Goal: Task Accomplishment & Management: Complete application form

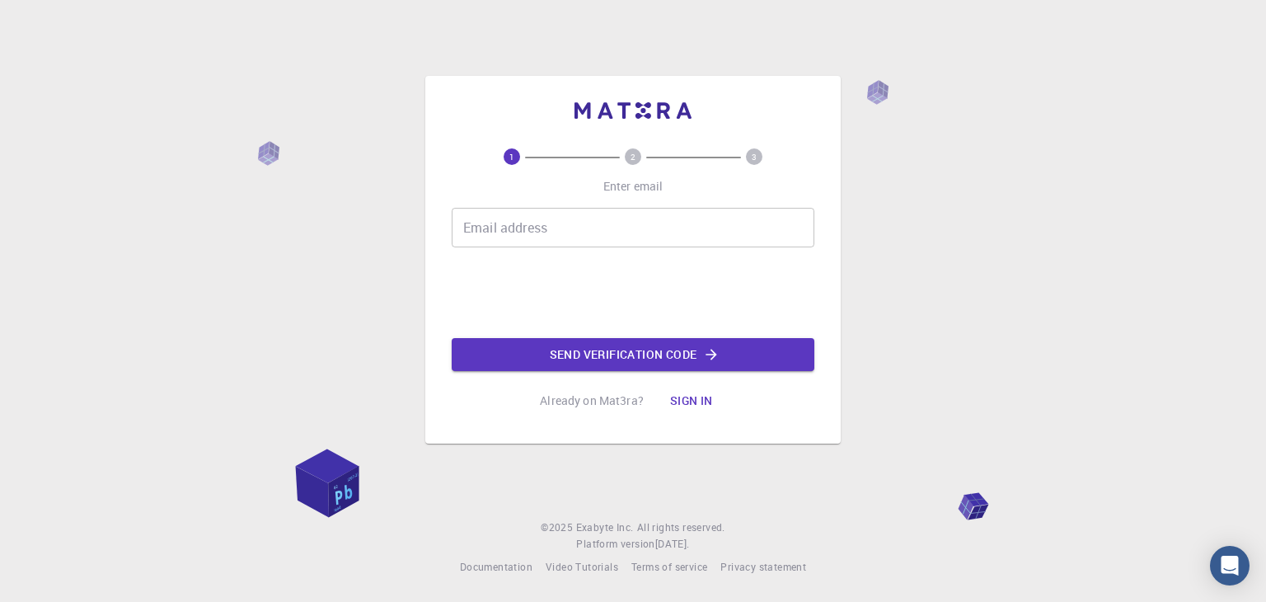
click at [601, 245] on input "Email address" at bounding box center [633, 228] width 363 height 40
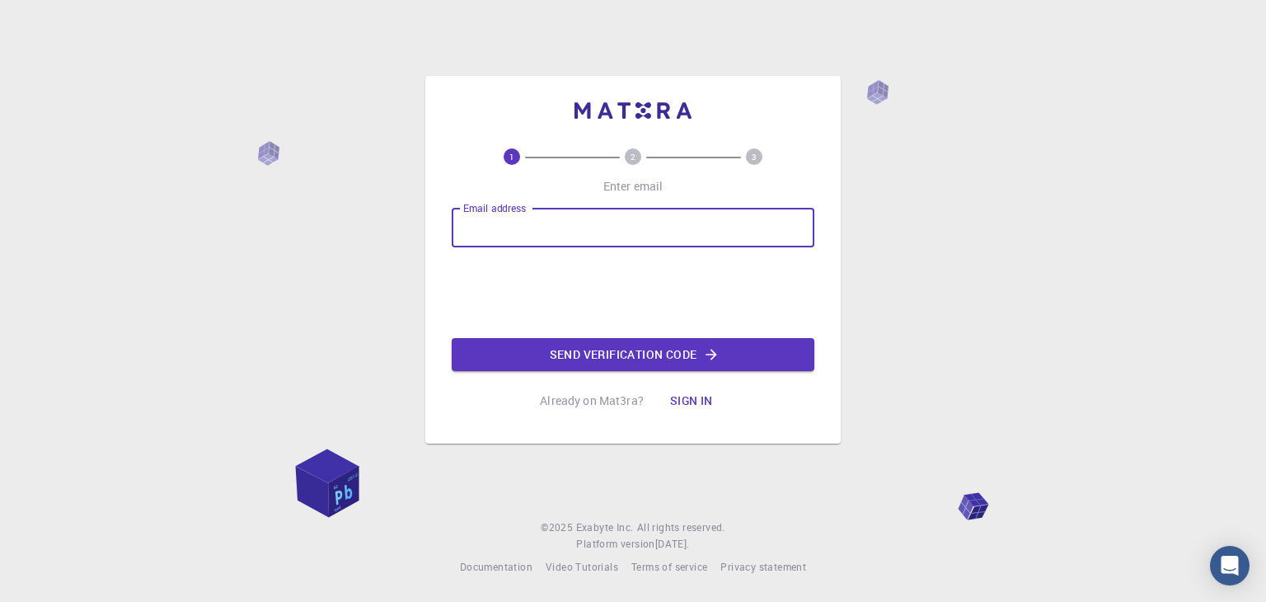
type input "[EMAIL_ADDRESS][DOMAIN_NAME]"
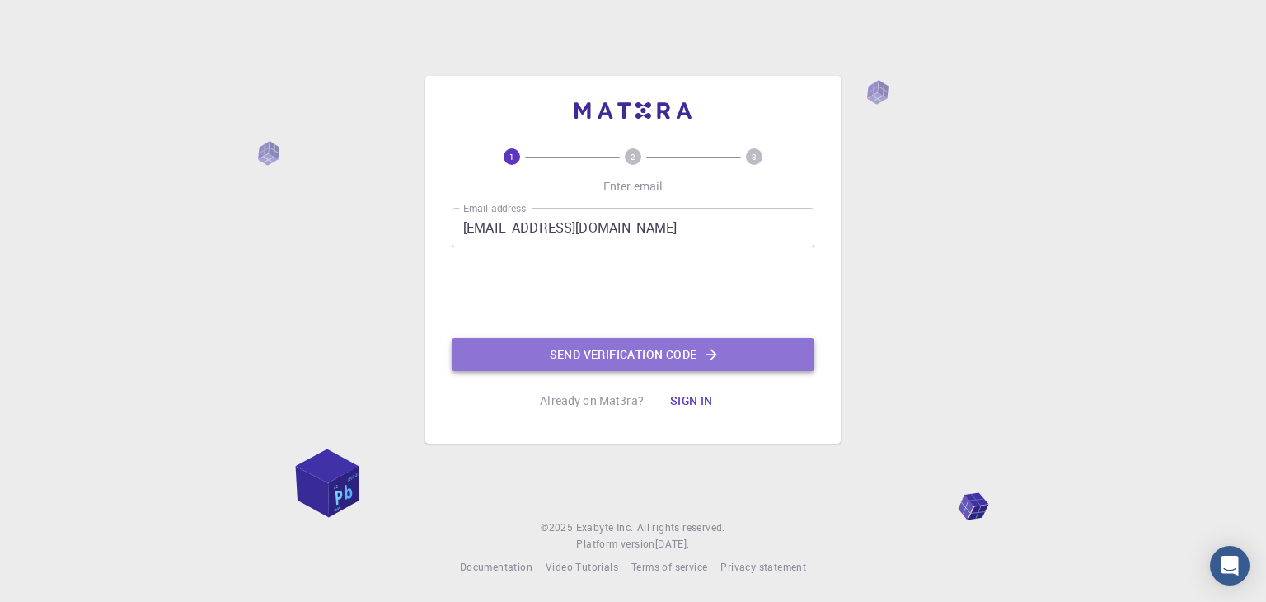
click at [584, 365] on button "Send verification code" at bounding box center [633, 354] width 363 height 33
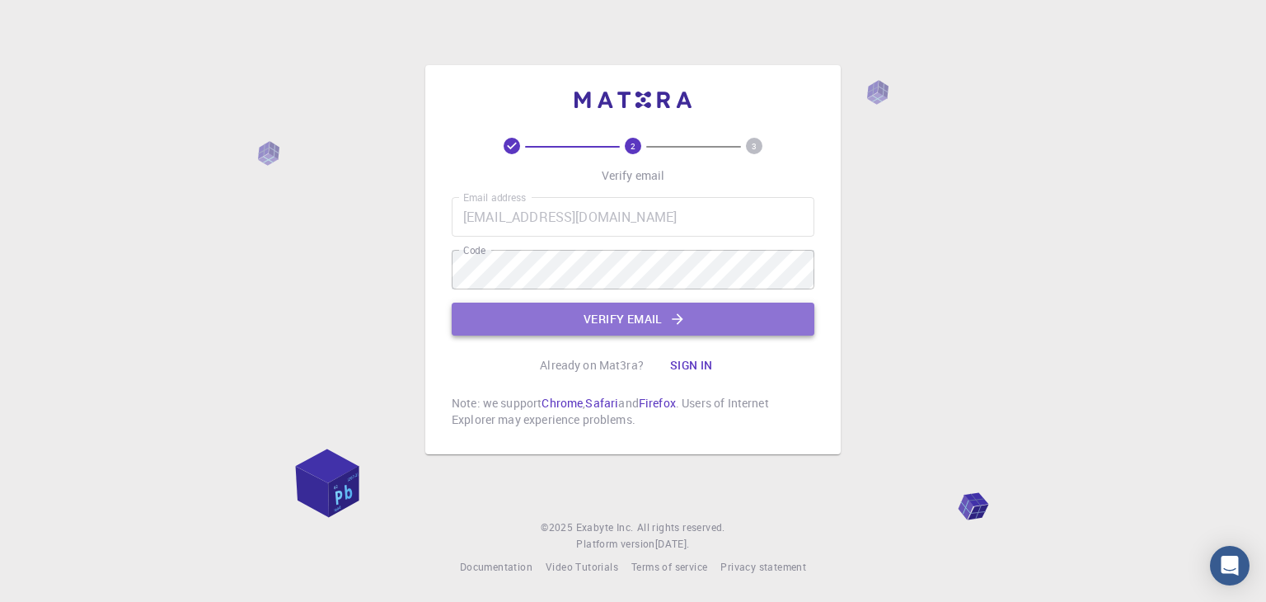
click at [713, 314] on button "Verify email" at bounding box center [633, 319] width 363 height 33
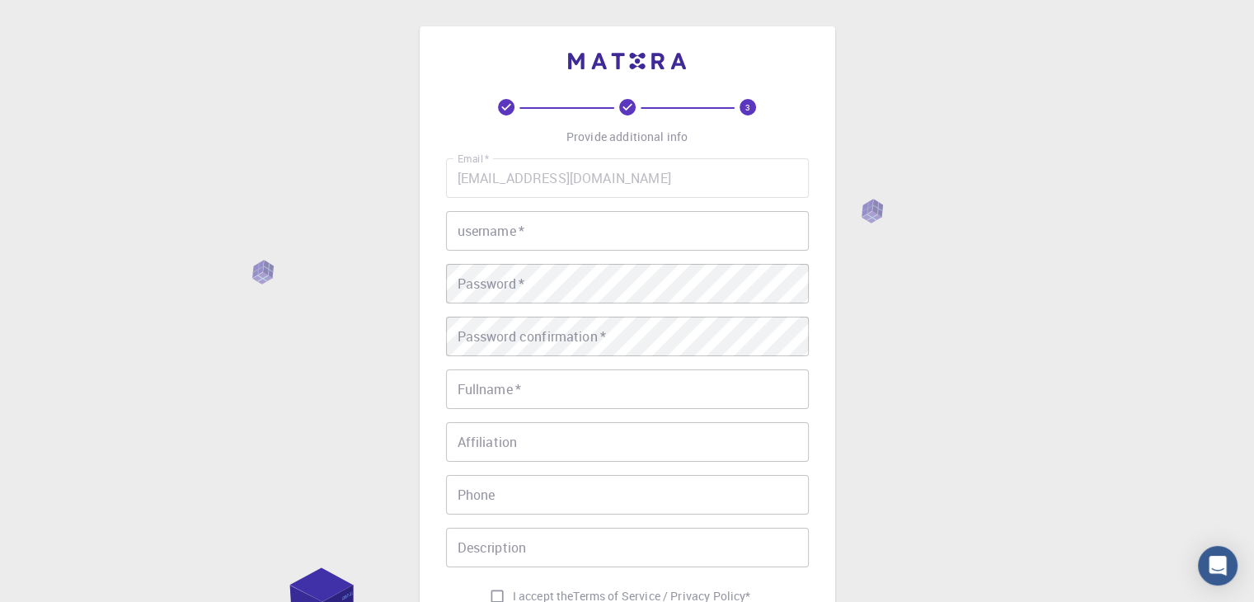
click at [684, 213] on input "username   *" at bounding box center [627, 231] width 363 height 40
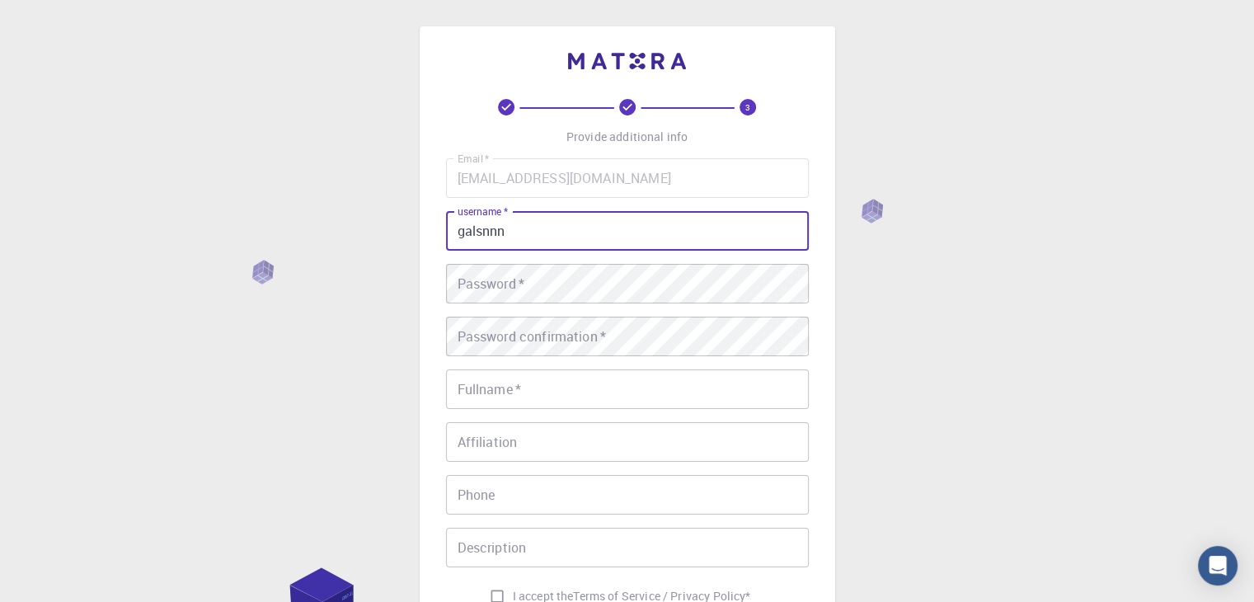
type input "galsnnn"
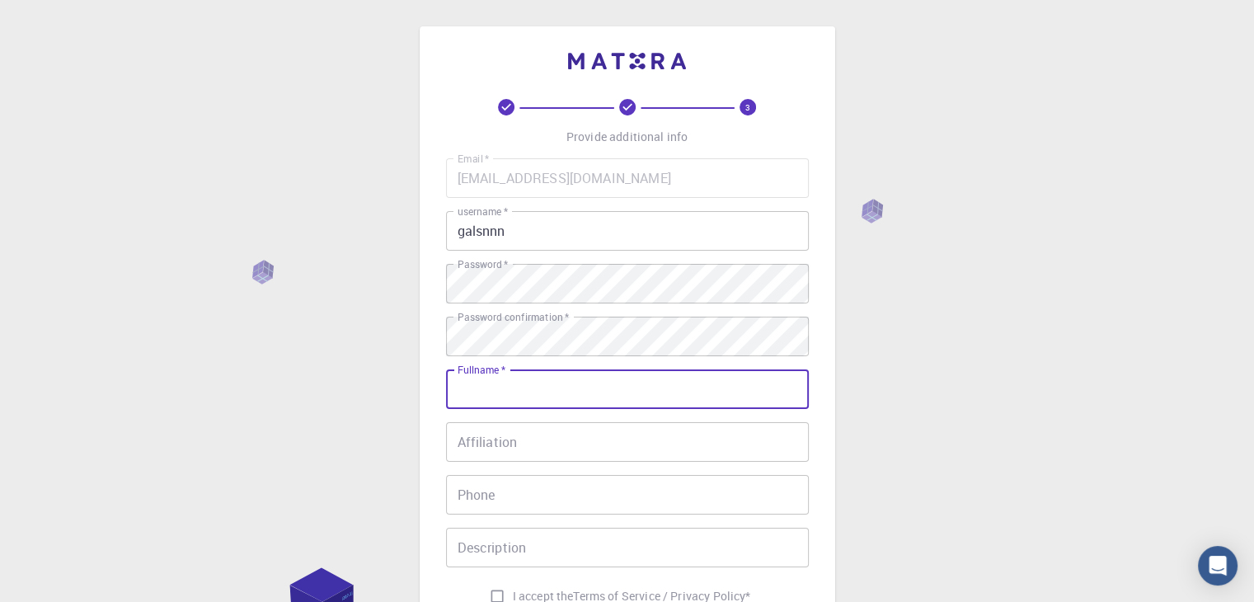
click at [583, 390] on input "Fullname   *" at bounding box center [627, 389] width 363 height 40
type input "[PERSON_NAME]"
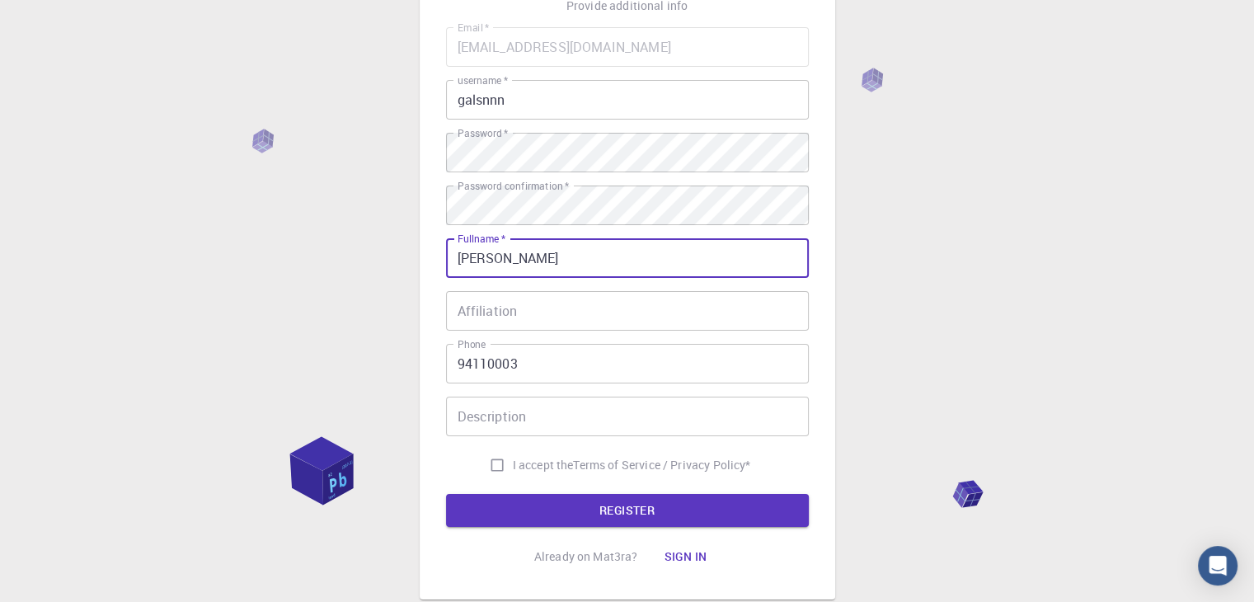
scroll to position [165, 0]
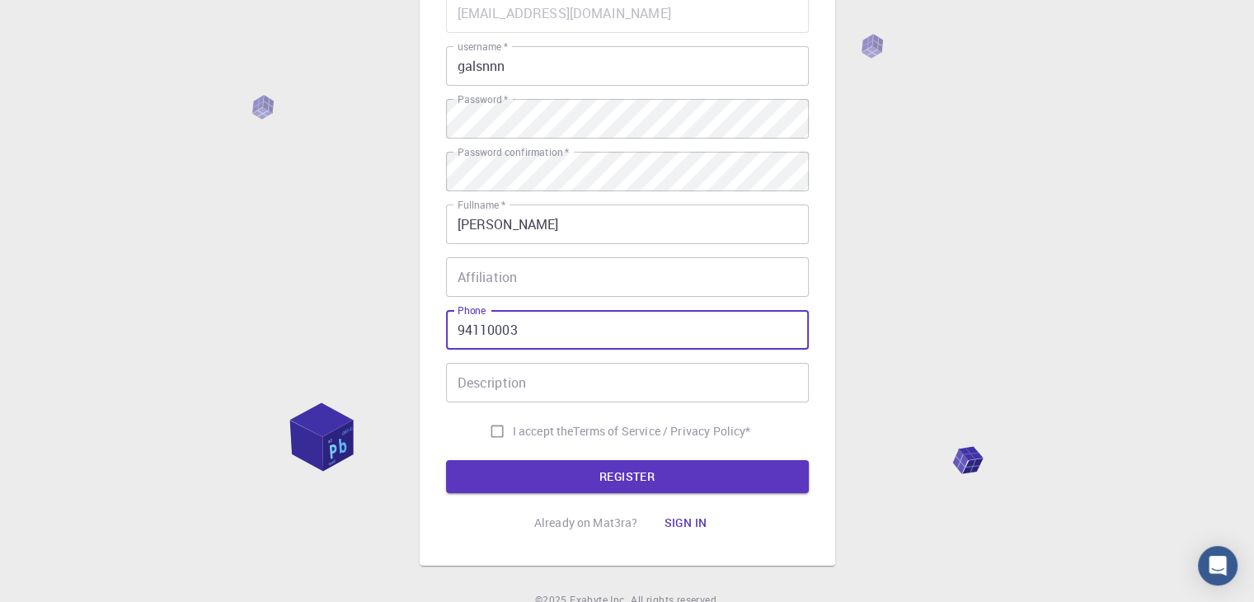
drag, startPoint x: 559, startPoint y: 326, endPoint x: 349, endPoint y: 331, distance: 210.2
click at [349, 331] on div "3 Provide additional info Email   * [EMAIL_ADDRESS][DOMAIN_NAME] Email   * user…" at bounding box center [627, 254] width 1254 height 839
type input "86861824"
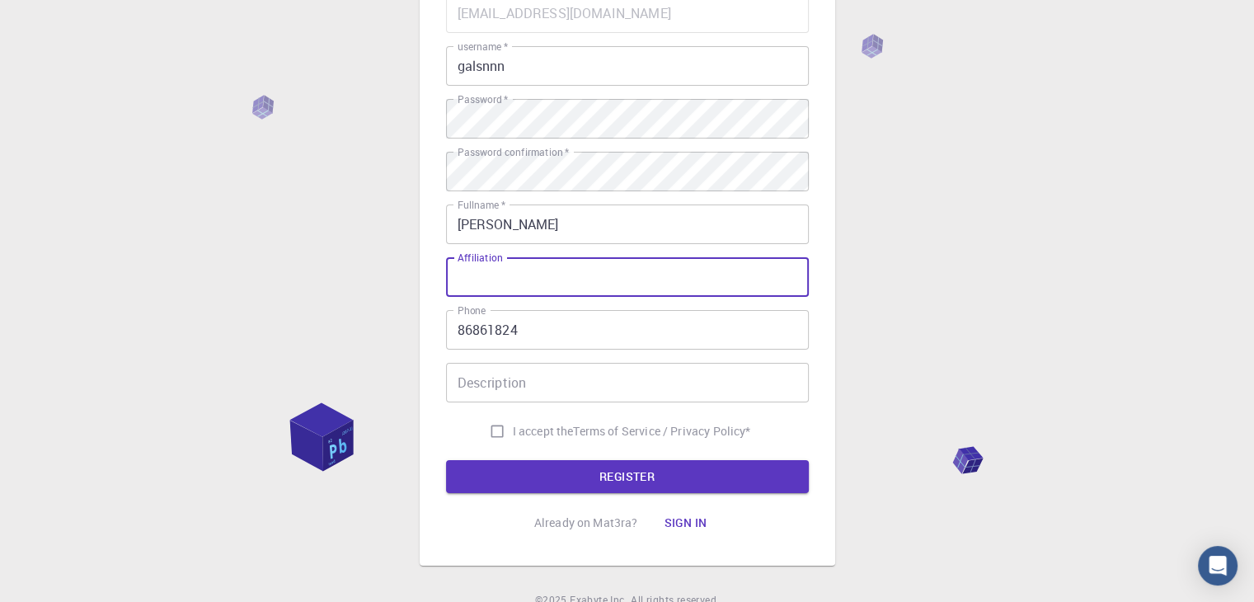
click at [593, 281] on input "Affiliation" at bounding box center [627, 277] width 363 height 40
type input "fdf"
click at [539, 400] on input "Description" at bounding box center [627, 383] width 363 height 40
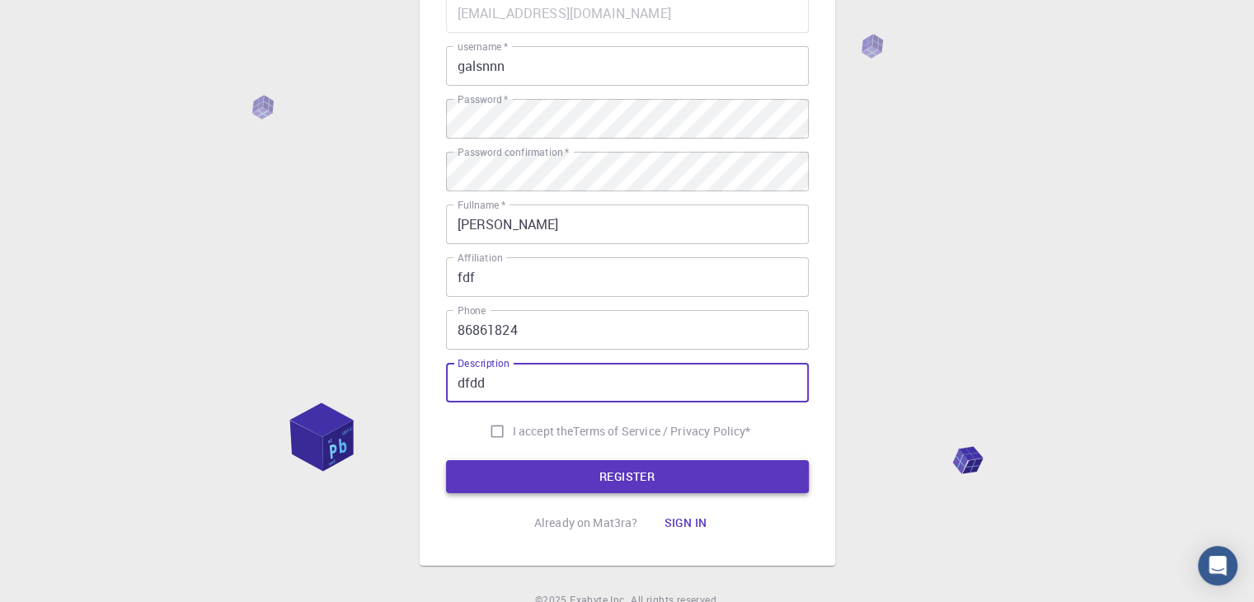
type input "dfdd"
click at [547, 467] on button "REGISTER" at bounding box center [627, 476] width 363 height 33
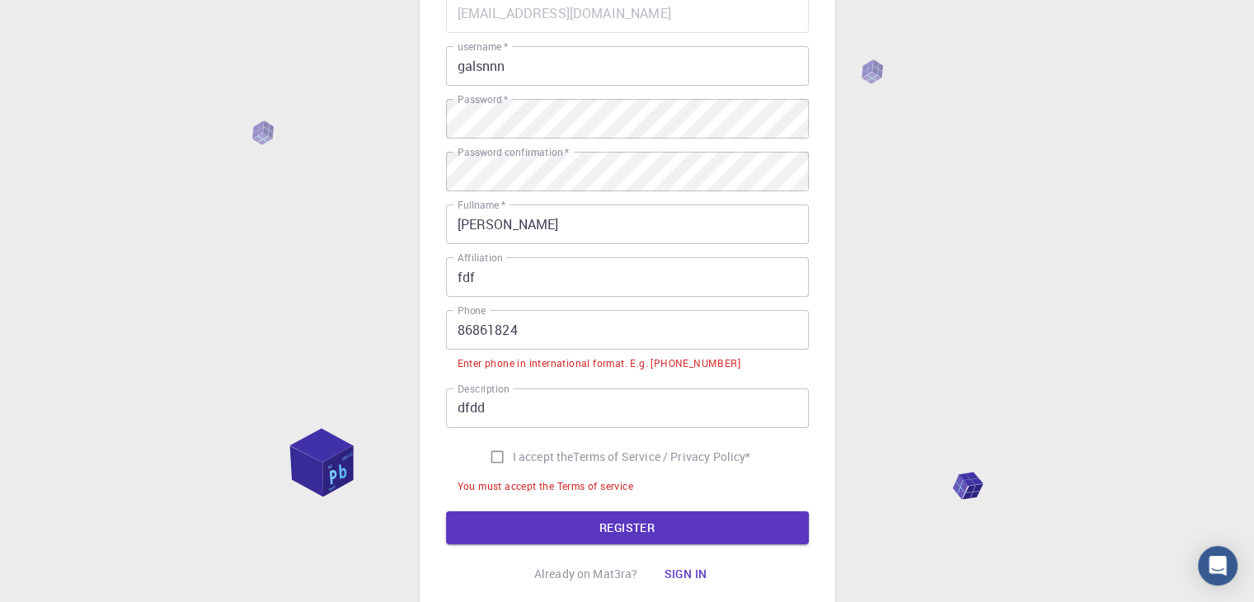
click at [499, 453] on input "I accept the Terms of Service / Privacy Policy *" at bounding box center [496, 456] width 31 height 31
checkbox input "true"
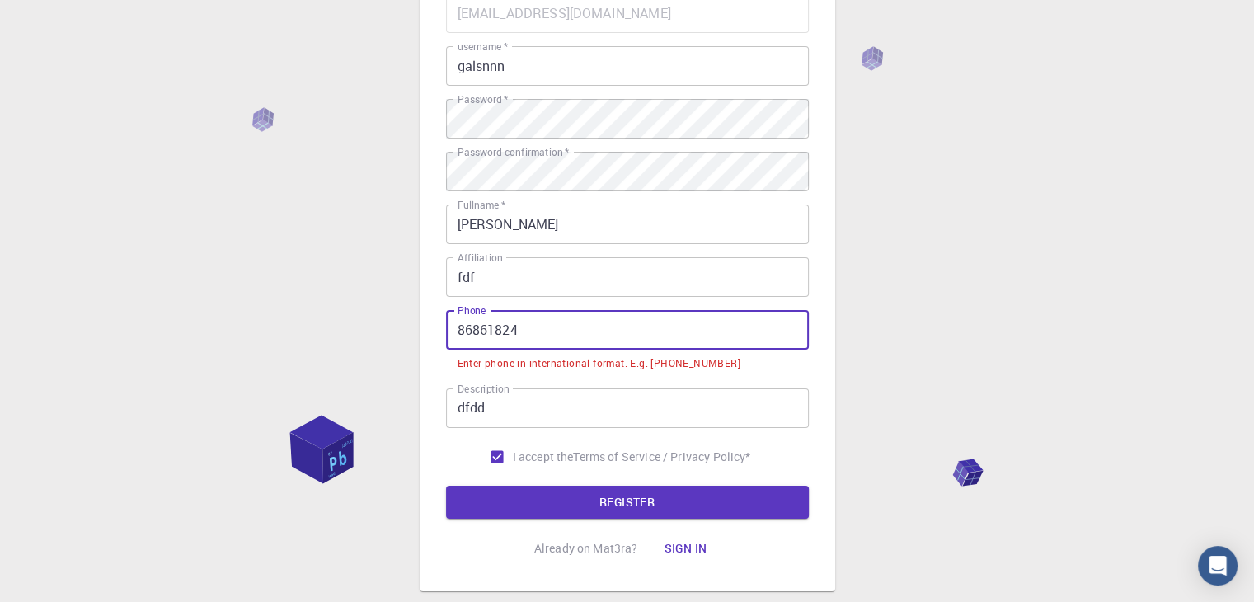
click at [452, 327] on input "86861824" at bounding box center [627, 330] width 363 height 40
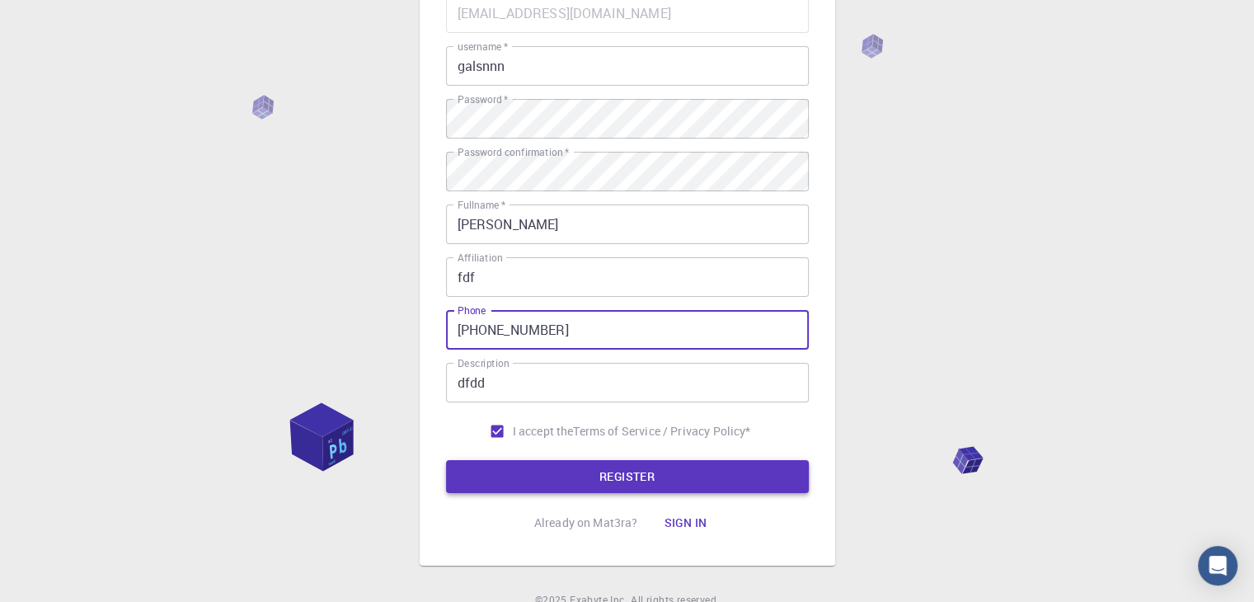
type input "[PHONE_NUMBER]"
click at [508, 481] on button "REGISTER" at bounding box center [627, 476] width 363 height 33
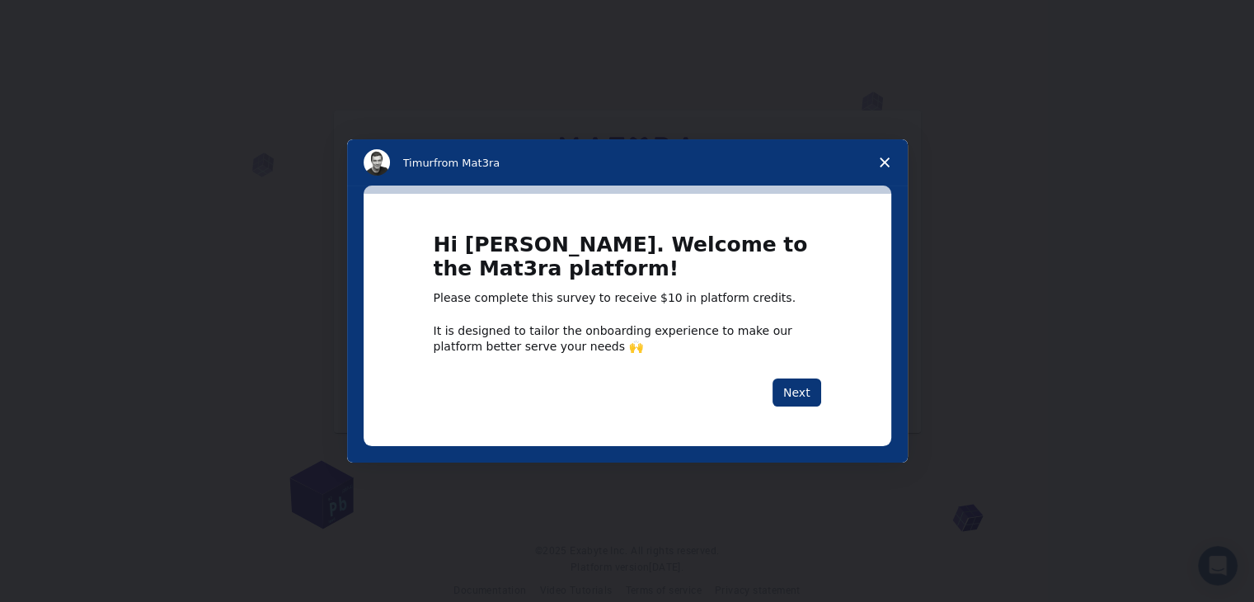
click at [1034, 185] on div "Intercom messenger" at bounding box center [627, 301] width 1254 height 602
click at [878, 159] on span "Close survey" at bounding box center [884, 162] width 46 height 46
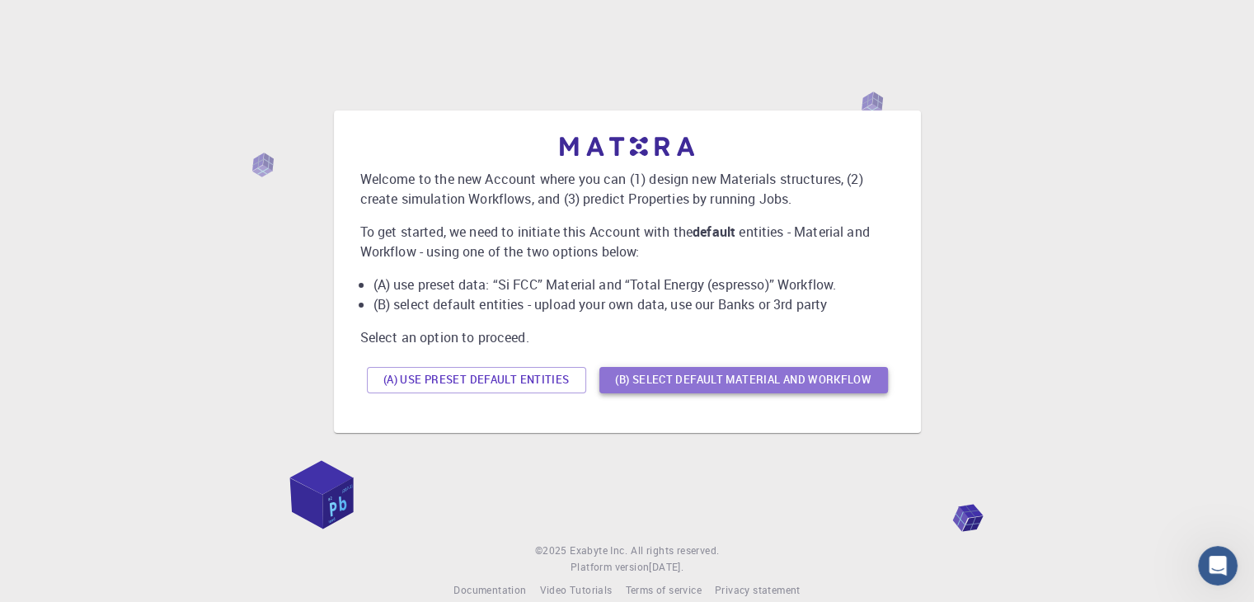
click at [751, 383] on button "(B) Select default material and workflow" at bounding box center [743, 380] width 289 height 26
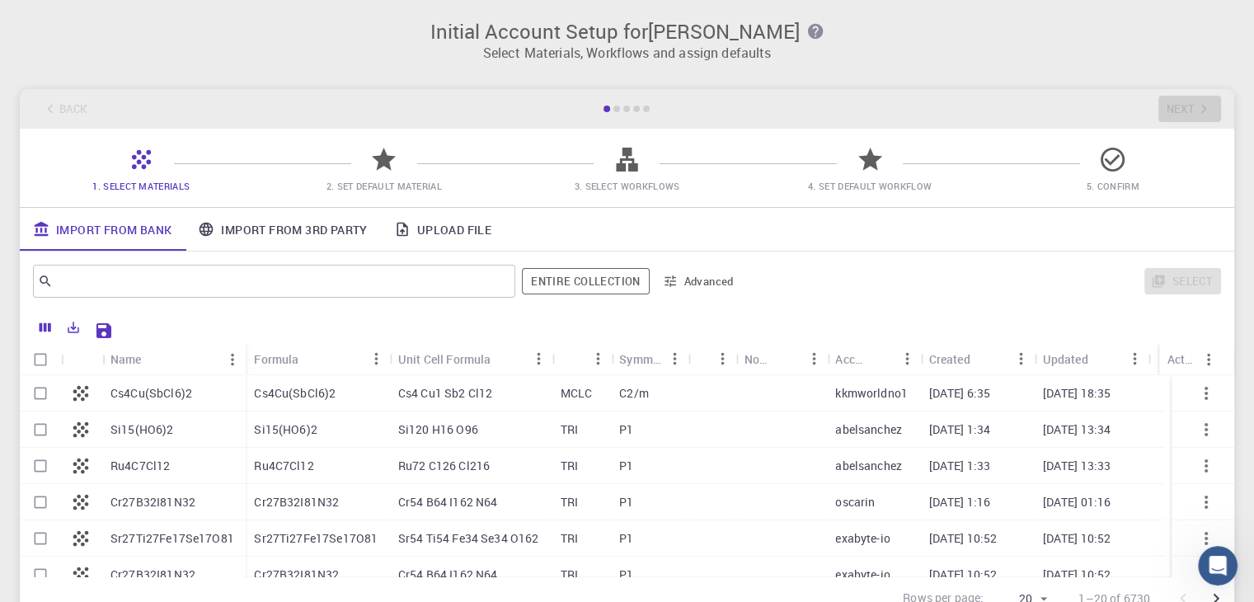
click at [1166, 109] on div "Back Next" at bounding box center [627, 109] width 1214 height 40
drag, startPoint x: 1091, startPoint y: 153, endPoint x: 1082, endPoint y: 192, distance: 39.8
click at [1091, 156] on div "1. Select Materials 2. Set Default Material 3. Select Workflows 4. Set Default …" at bounding box center [627, 168] width 1214 height 78
click at [429, 393] on p "Cs4 Cu1 Sb2 Cl12" at bounding box center [445, 393] width 94 height 16
checkbox input "true"
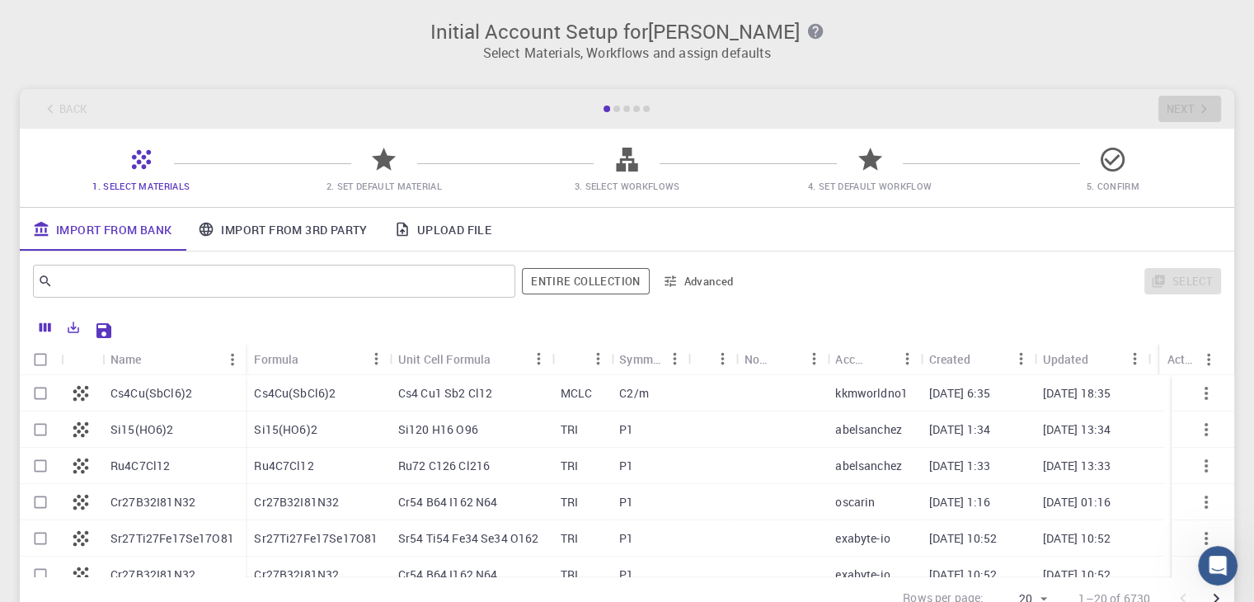
checkbox input "true"
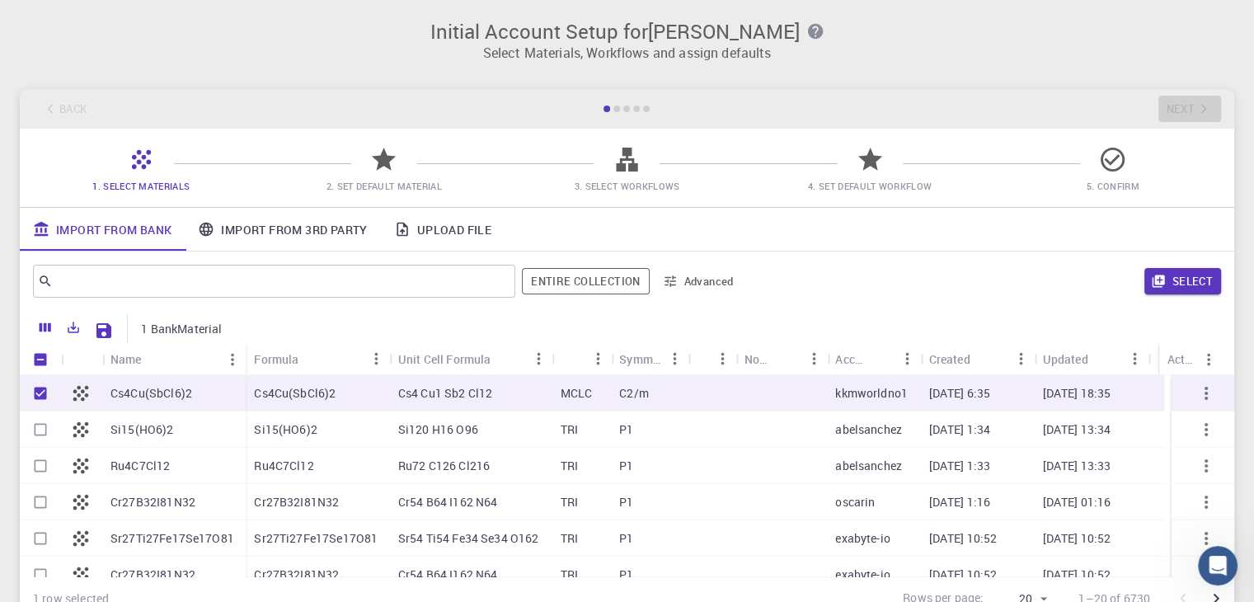
click at [1204, 296] on div "Select" at bounding box center [984, 281] width 472 height 40
click at [1210, 284] on button "Select" at bounding box center [1182, 281] width 77 height 26
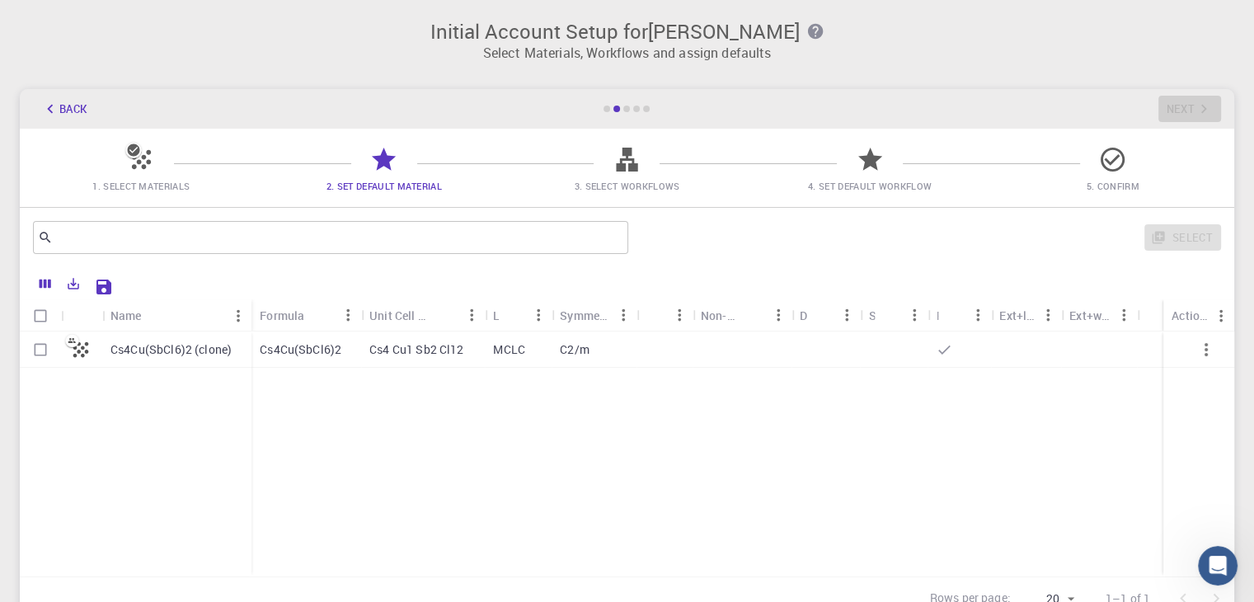
click at [911, 351] on div at bounding box center [895, 349] width 68 height 36
checkbox input "true"
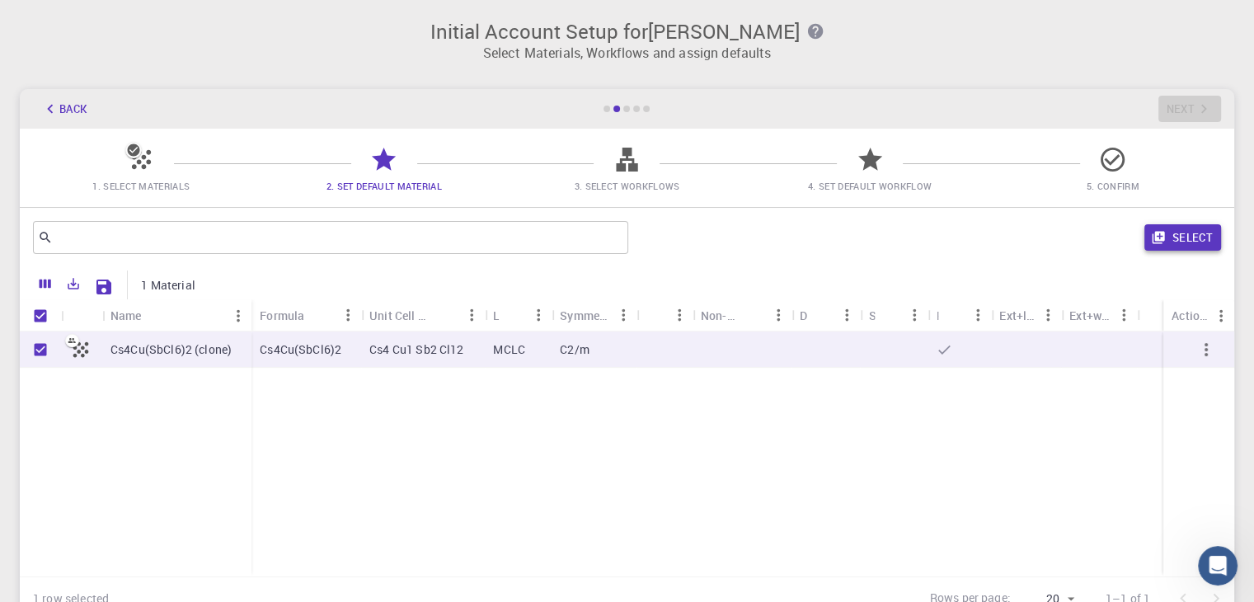
click at [1197, 235] on button "Select" at bounding box center [1182, 237] width 77 height 26
